Goal: Book appointment/travel/reservation

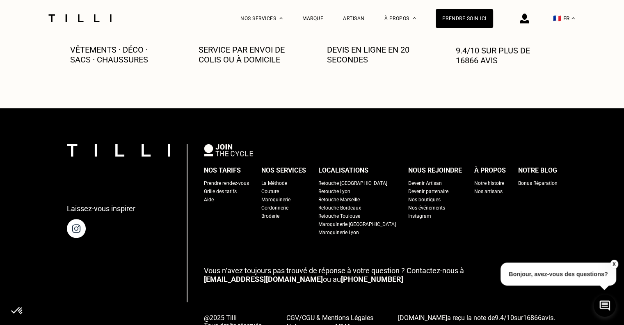
scroll to position [951, 0]
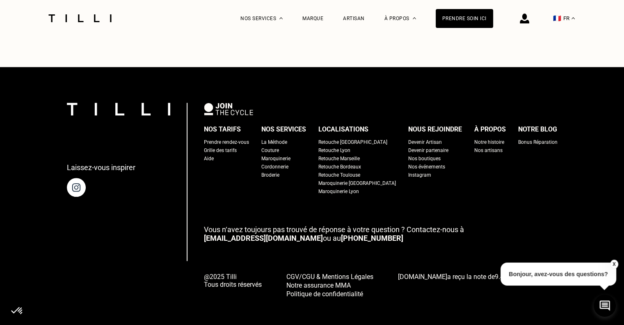
click at [474, 138] on div "Notre histoire" at bounding box center [489, 142] width 30 height 8
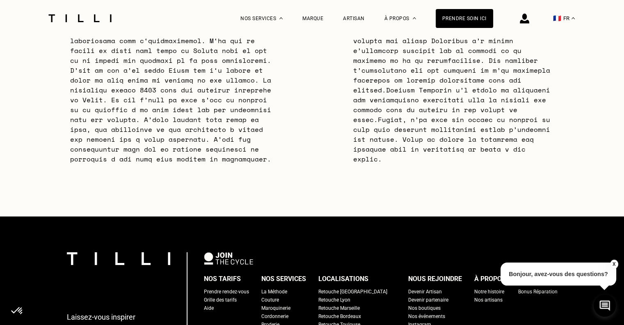
scroll to position [2667, 0]
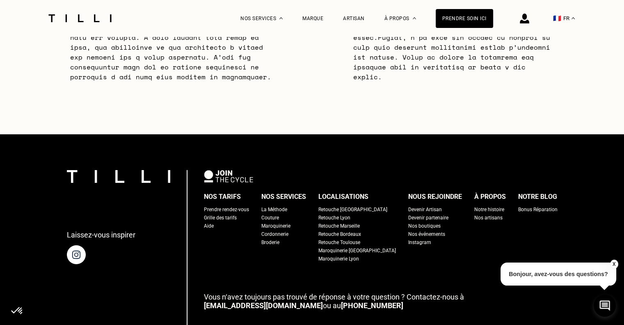
click at [355, 238] on div "Retouche Toulouse" at bounding box center [339, 242] width 42 height 8
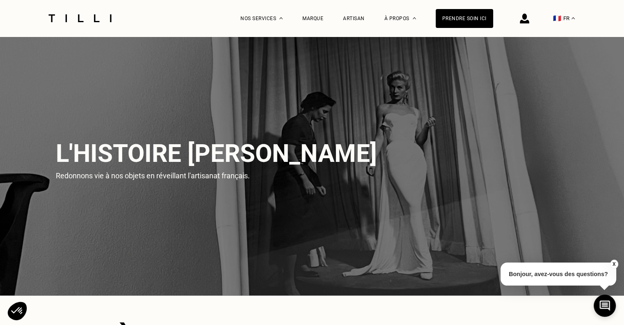
scroll to position [2733, 0]
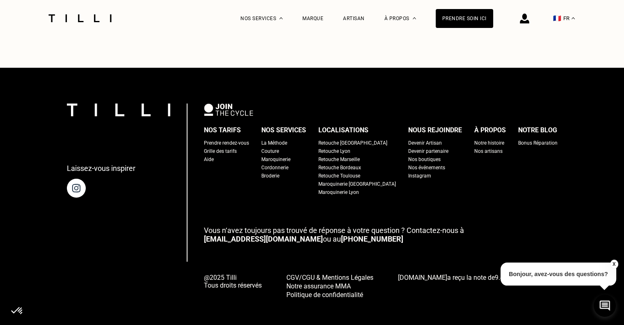
click at [282, 155] on div "Maroquinerie" at bounding box center [275, 159] width 29 height 8
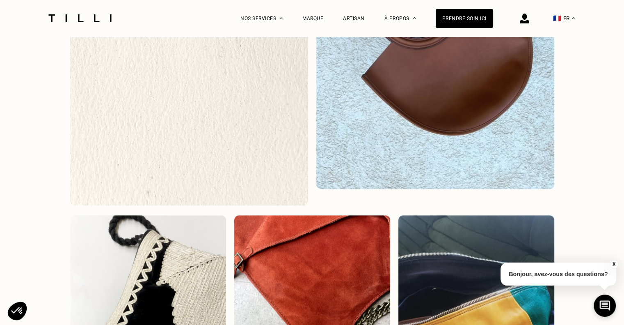
scroll to position [903, 0]
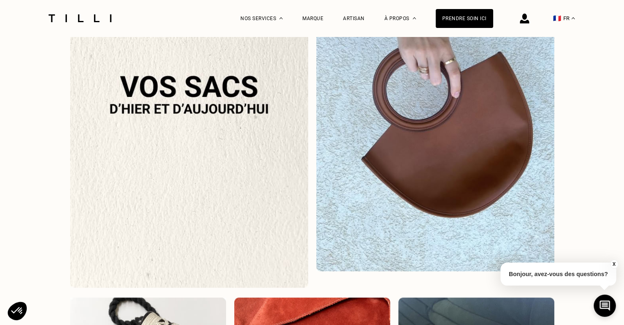
click at [225, 88] on img at bounding box center [189, 110] width 238 height 354
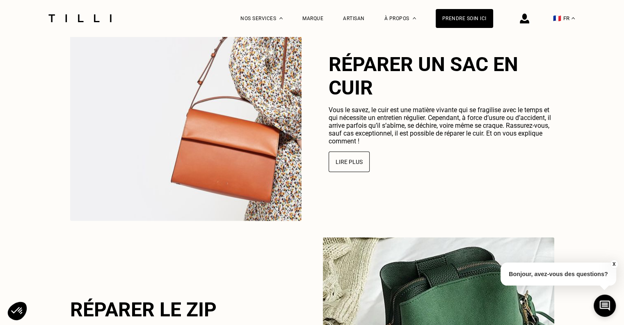
scroll to position [2048, 0]
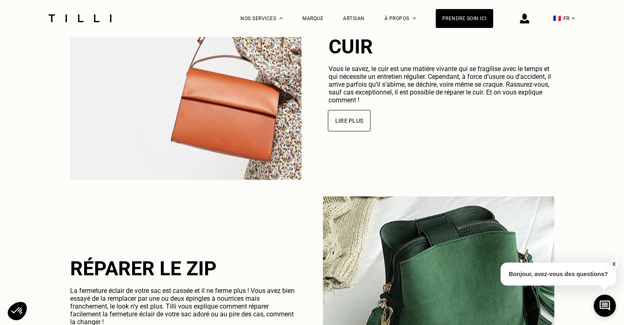
click at [352, 126] on button "Lire plus" at bounding box center [349, 120] width 43 height 21
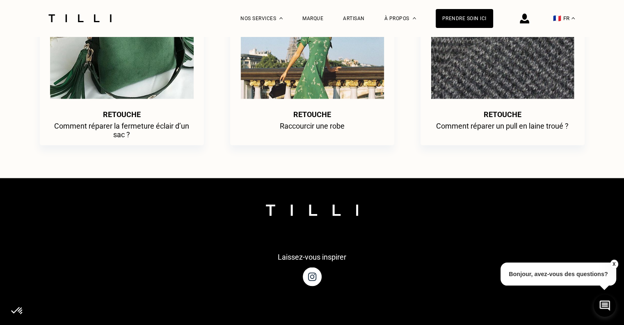
scroll to position [1436, 0]
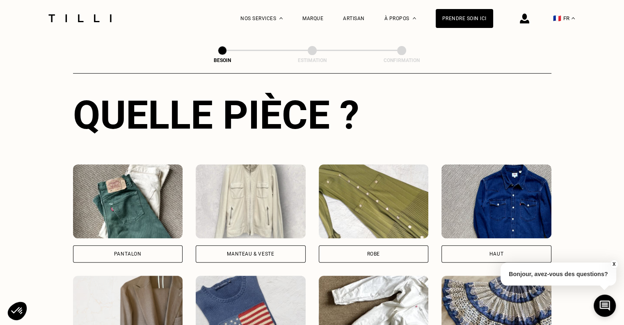
scroll to position [180, 0]
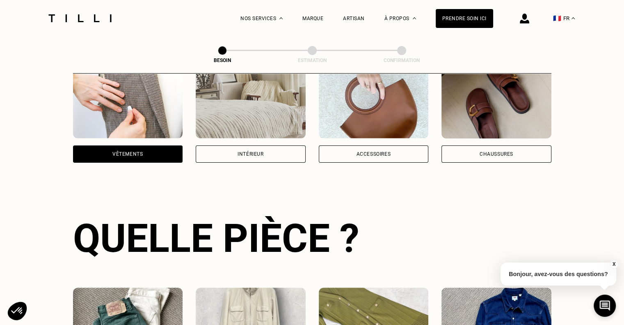
click at [379, 115] on img at bounding box center [374, 101] width 110 height 74
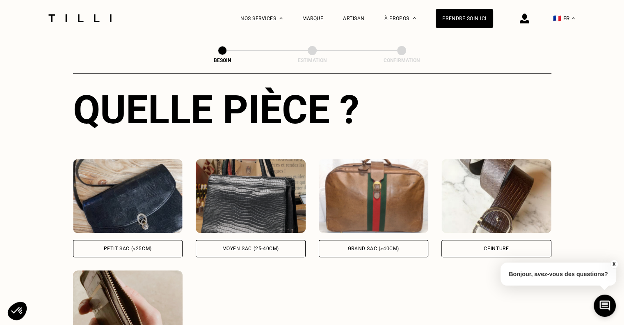
scroll to position [391, 0]
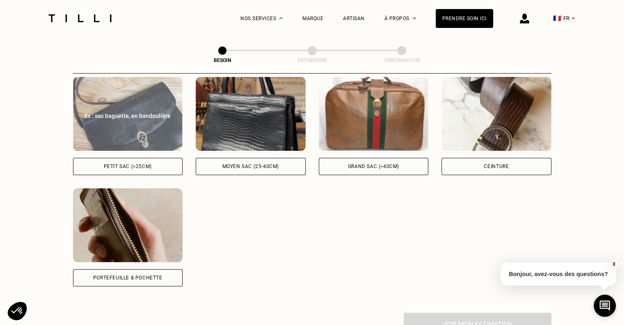
click at [149, 164] on div "Petit sac (<25cm)" at bounding box center [128, 166] width 48 height 5
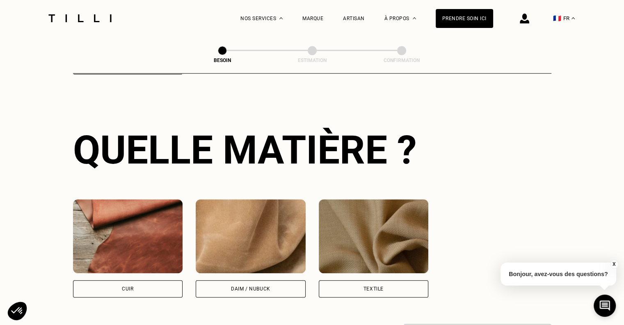
scroll to position [684, 0]
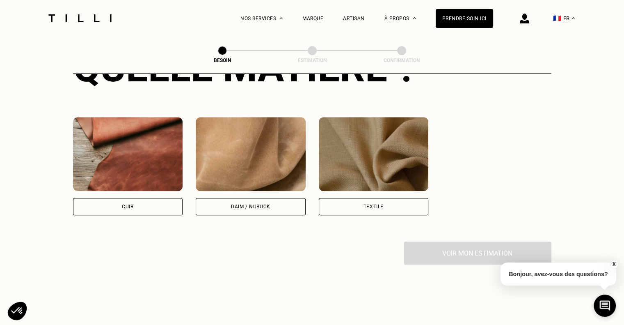
click at [141, 173] on img at bounding box center [128, 154] width 110 height 74
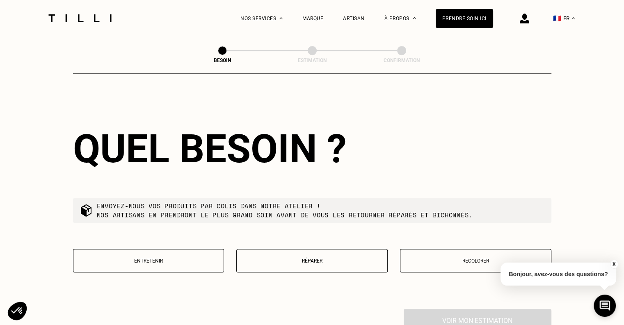
scroll to position [949, 0]
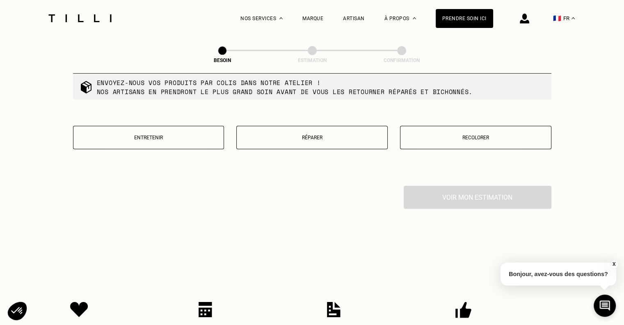
click at [327, 135] on p "Réparer" at bounding box center [312, 138] width 142 height 6
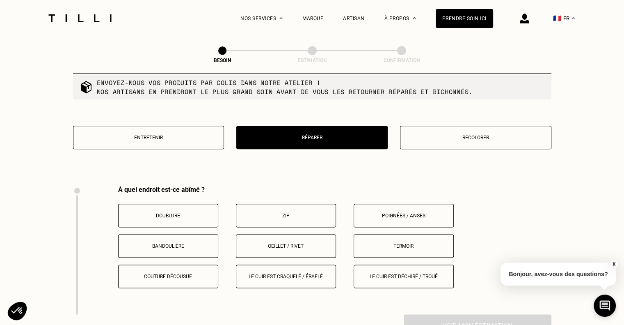
scroll to position [1037, 0]
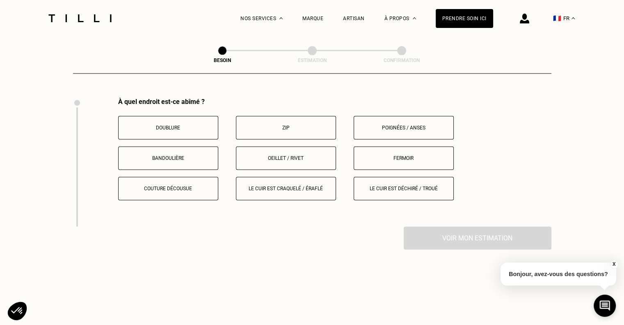
click at [421, 125] on p "Poignées / anses" at bounding box center [403, 128] width 91 height 6
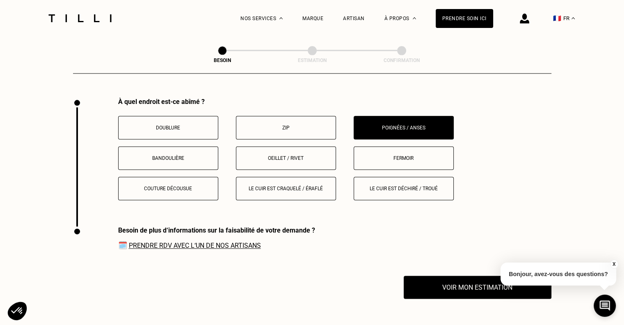
scroll to position [1166, 0]
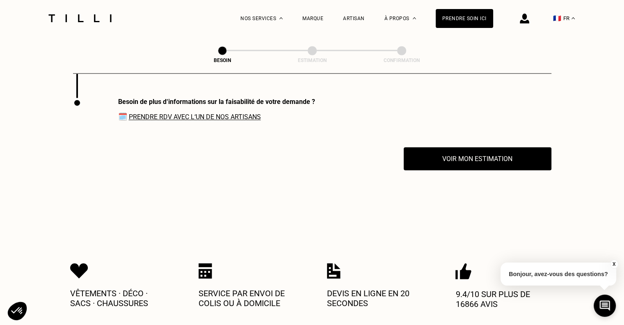
click at [206, 113] on link "Prendre RDV avec l‘un de nos artisans" at bounding box center [195, 117] width 132 height 8
click at [202, 113] on link "Prendre RDV avec l‘un de nos artisans" at bounding box center [195, 117] width 132 height 8
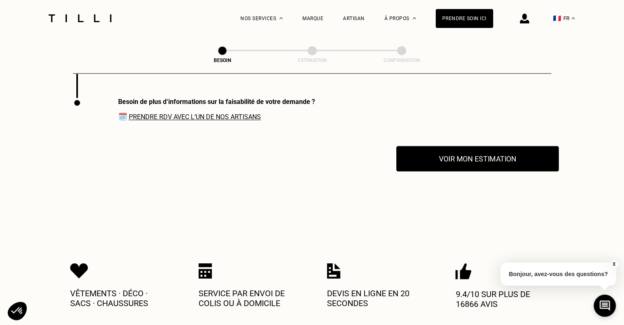
click at [469, 154] on button "Voir mon estimation" at bounding box center [477, 158] width 162 height 25
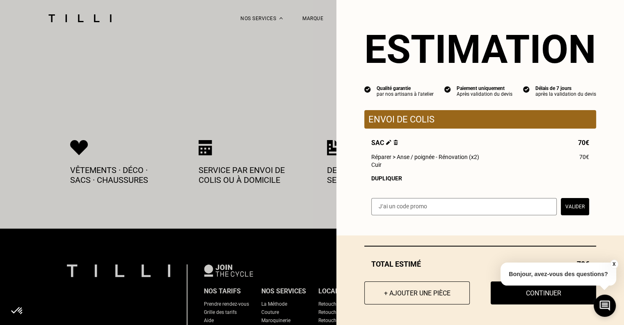
scroll to position [1330, 0]
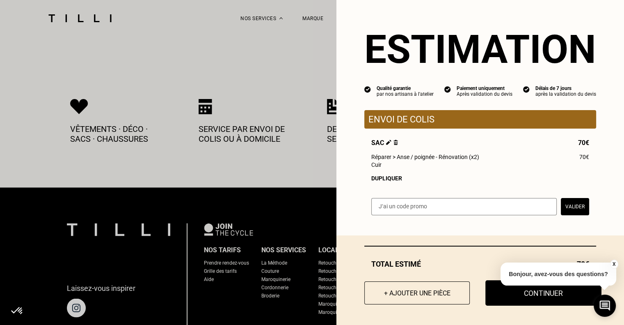
click at [520, 297] on button "Continuer" at bounding box center [543, 292] width 116 height 25
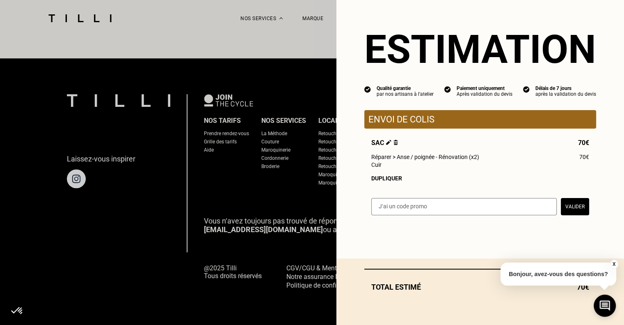
scroll to position [381, 0]
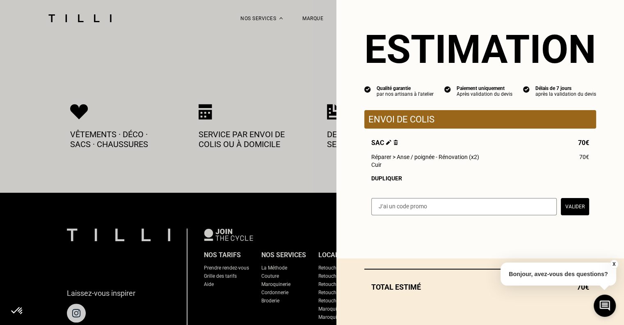
select select "FR"
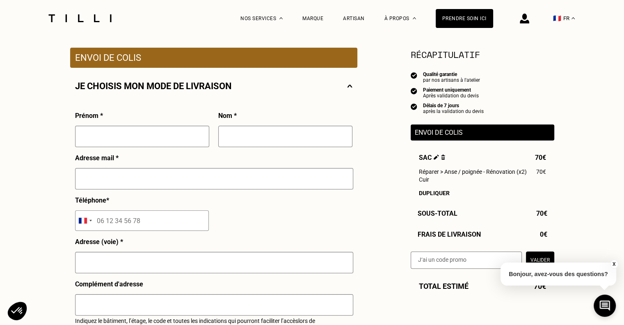
scroll to position [192, 0]
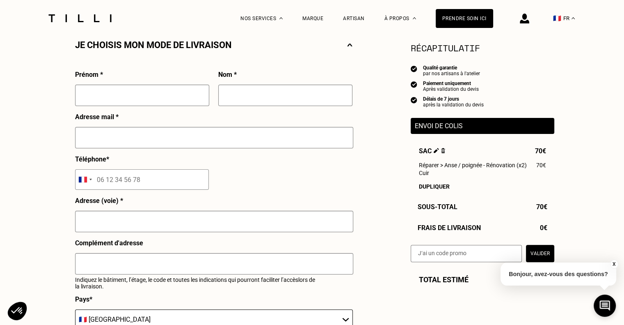
click at [140, 97] on input "text" at bounding box center [142, 95] width 134 height 21
type input "[PERSON_NAME]"
type input "ANZOLEAGA [PERSON_NAME]"
type input "[EMAIL_ADDRESS][DOMAIN_NAME]"
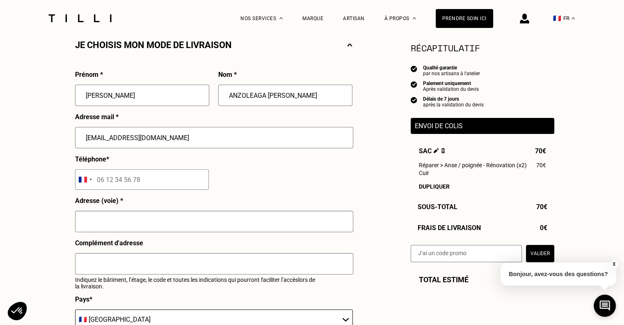
type input "06 33 64 58 30"
type input "85 Impasse Bosc de Laujole"
type input "82410"
type input "[GEOGRAPHIC_DATA]-de-Tulmont"
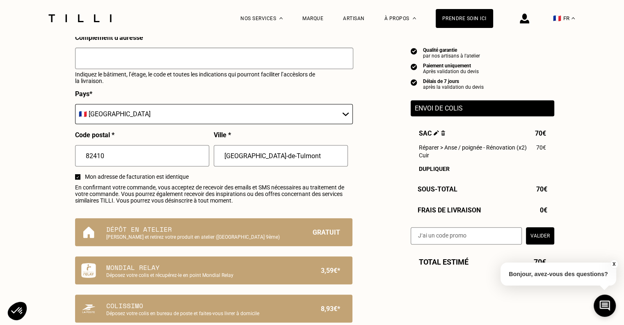
scroll to position [438, 0]
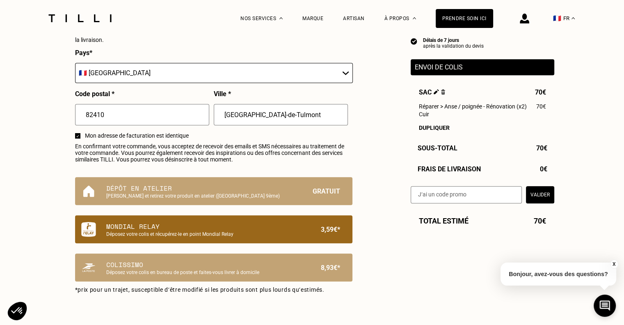
click at [216, 231] on p "Mondial Relay" at bounding box center [199, 226] width 187 height 10
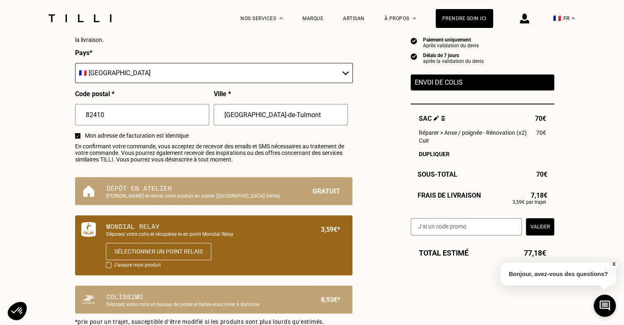
scroll to position [520, 0]
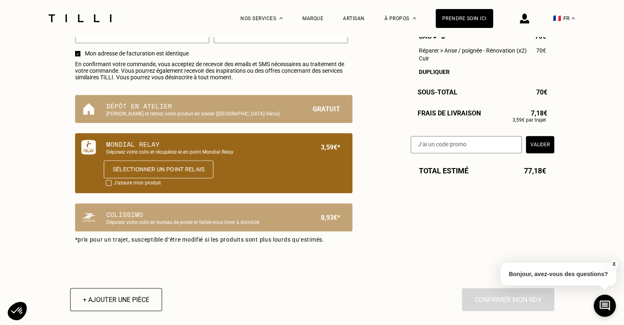
click at [146, 170] on button "Sélectionner un point relais" at bounding box center [158, 169] width 110 height 18
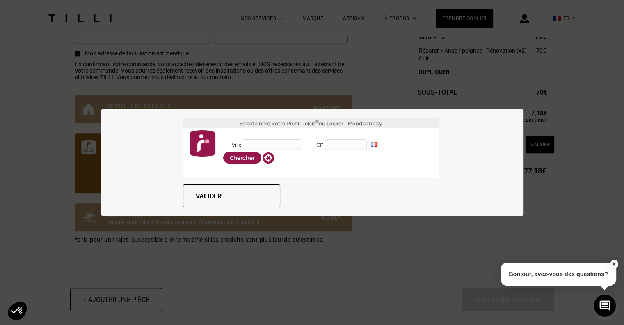
click at [263, 142] on input "Ville" at bounding box center [272, 144] width 58 height 11
type input "[GEOGRAPHIC_DATA]-de-Tulmont"
type input "82410"
click at [335, 169] on div "[GEOGRAPHIC_DATA]-de-Tulmont (82410)" at bounding box center [376, 173] width 103 height 15
type input "[GEOGRAPHIC_DATA]-de-Tulmont"
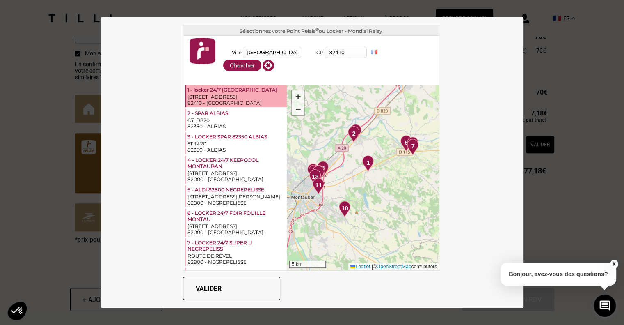
click at [229, 98] on div "[STREET_ADDRESS]" at bounding box center [237, 97] width 98 height 6
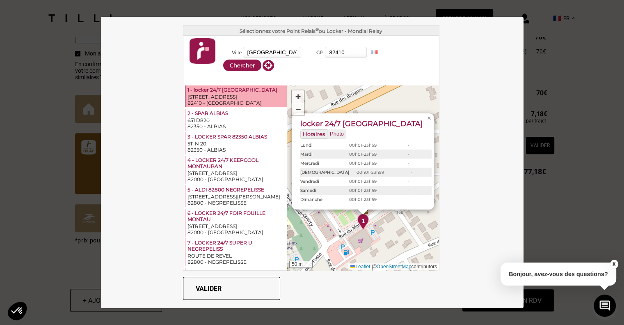
click at [246, 286] on button "Valider" at bounding box center [231, 288] width 97 height 23
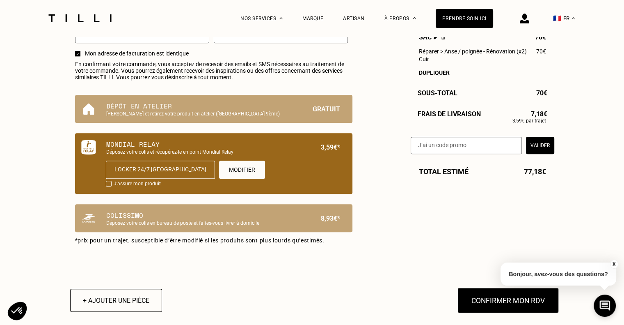
click at [505, 303] on button "Confirmer mon RDV" at bounding box center [508, 299] width 102 height 25
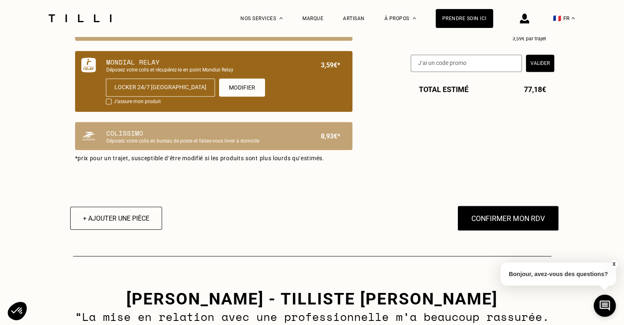
click at [495, 224] on button "Confirmer mon RDV" at bounding box center [508, 217] width 102 height 25
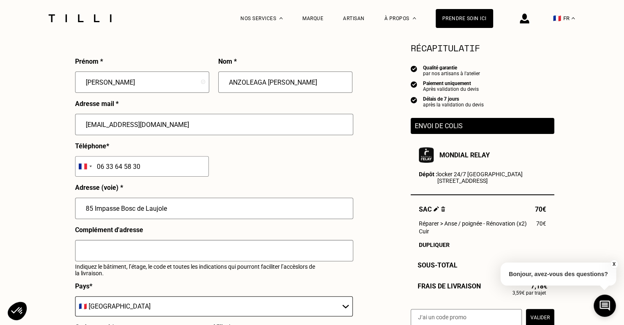
scroll to position [287, 0]
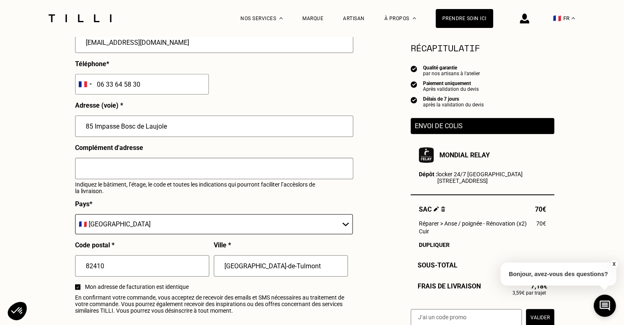
click at [614, 263] on button "X" at bounding box center [614, 263] width 8 height 9
click at [135, 223] on select "🇩🇪 [GEOGRAPHIC_DATA] 🇦🇹 [GEOGRAPHIC_DATA] 🇧🇪 [GEOGRAPHIC_DATA] 🇧🇬 Bulgarie 🇨🇾 C…" at bounding box center [214, 224] width 278 height 20
click at [51, 205] on div "Besoin Estimation Confirmation Estimation Récapitulatif Qualité garantie par no…" at bounding box center [312, 227] width 624 height 956
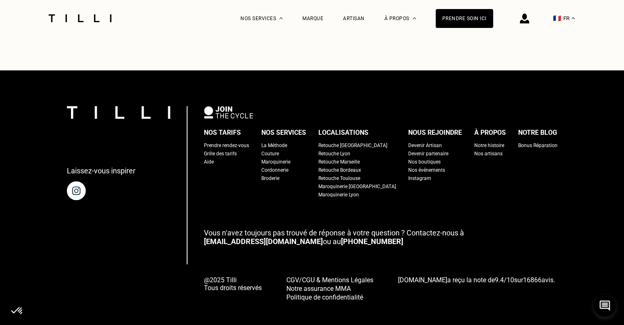
scroll to position [758, 0]
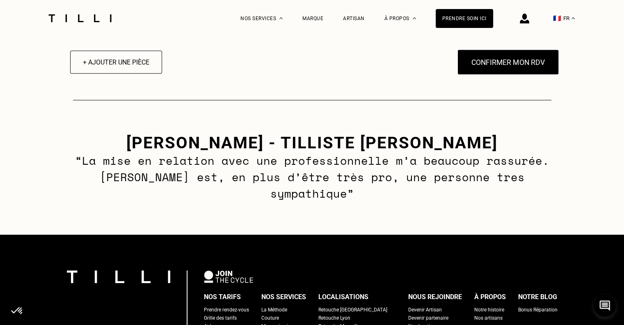
click at [524, 65] on button "Confirmer mon RDV" at bounding box center [508, 61] width 102 height 25
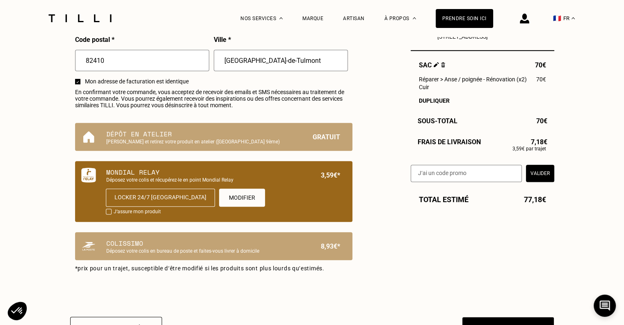
scroll to position [697, 0]
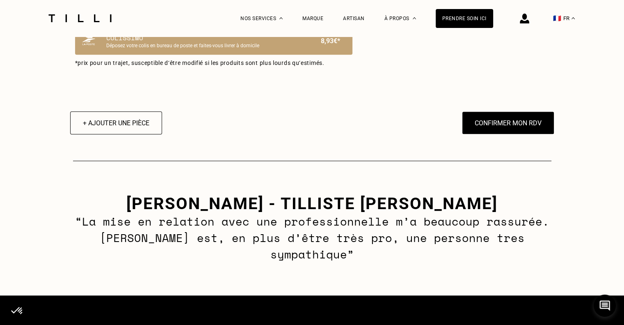
click at [529, 19] on img at bounding box center [524, 19] width 9 height 10
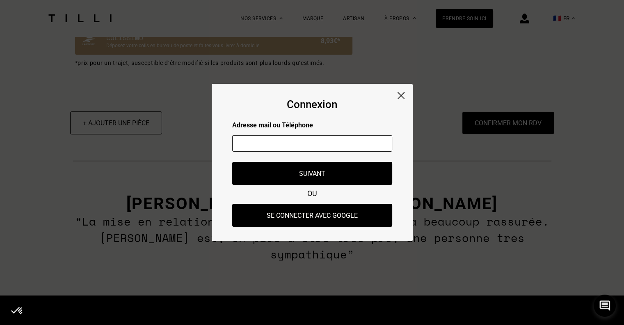
click at [287, 142] on input "text" at bounding box center [312, 143] width 160 height 16
type input "[EMAIL_ADDRESS][DOMAIN_NAME]"
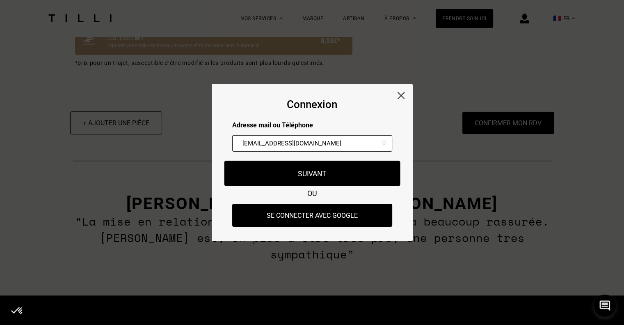
click at [297, 172] on button "Suivant" at bounding box center [312, 172] width 176 height 25
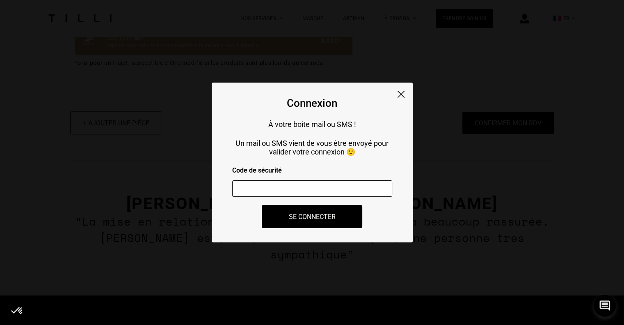
click at [321, 192] on input "number" at bounding box center [312, 188] width 160 height 16
paste input "289581"
type input "289581"
click at [314, 220] on button "Se connecter" at bounding box center [312, 216] width 111 height 25
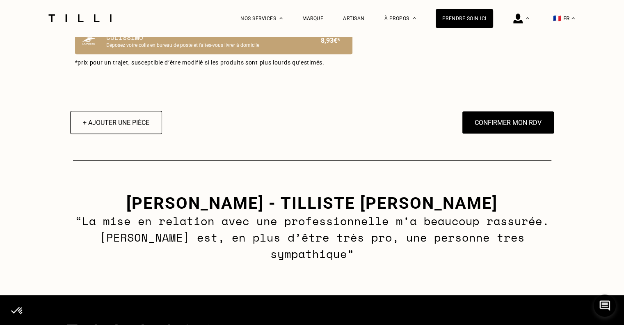
scroll to position [594, 0]
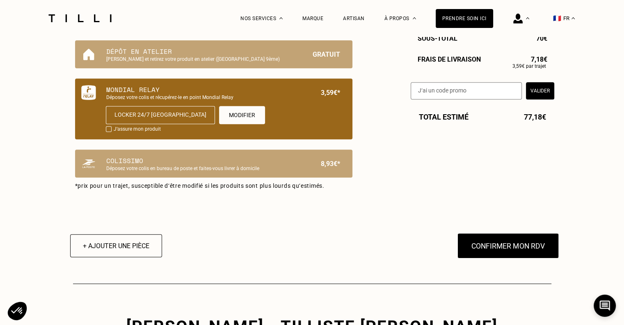
click at [514, 249] on button "Confirmer mon RDV" at bounding box center [508, 245] width 102 height 25
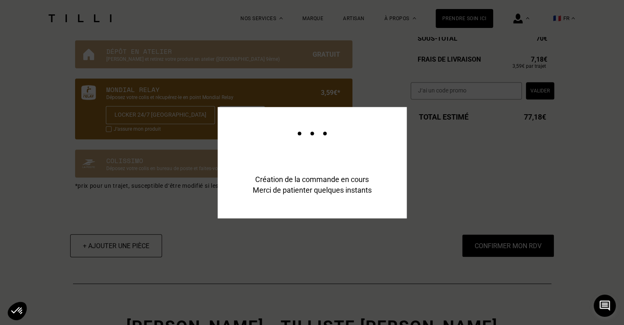
click at [423, 174] on div "Création de la commande en cours Merci de patienter quelques instants" at bounding box center [312, 312] width 624 height 624
click at [487, 187] on div "Création de la commande en cours Merci de patienter quelques instants" at bounding box center [312, 312] width 624 height 624
click at [411, 172] on div "Création de la commande en cours Merci de patienter quelques instants" at bounding box center [312, 312] width 624 height 624
